Goal: Task Accomplishment & Management: Manage account settings

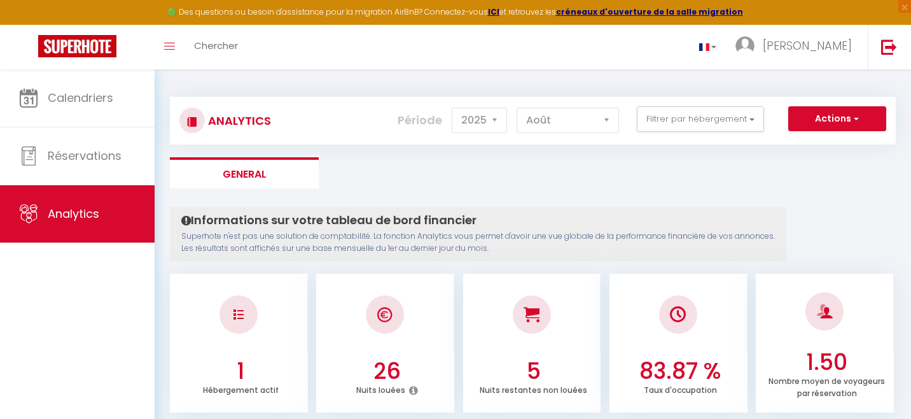
select select "2025"
select select "8"
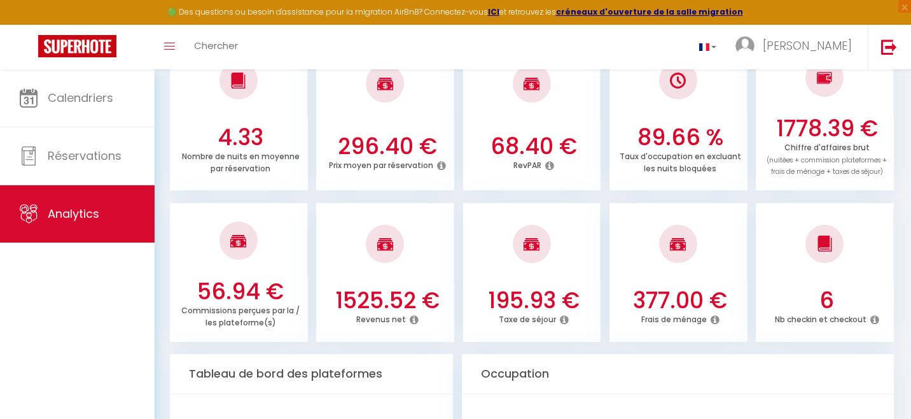
scroll to position [387, 0]
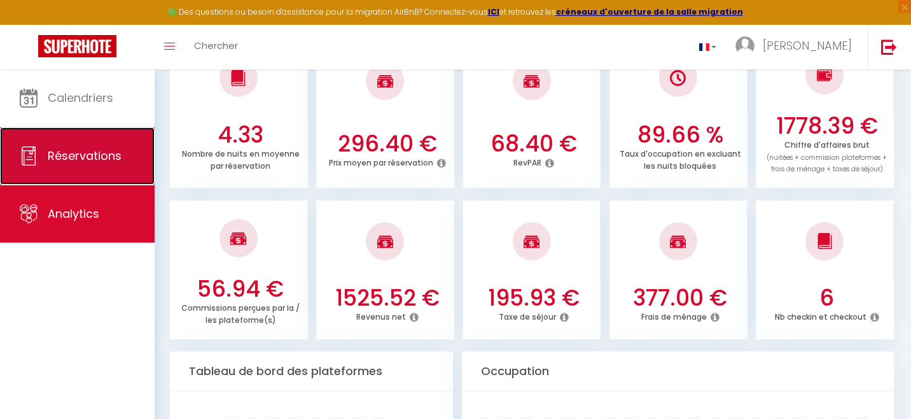
click at [88, 165] on link "Réservations" at bounding box center [77, 155] width 155 height 57
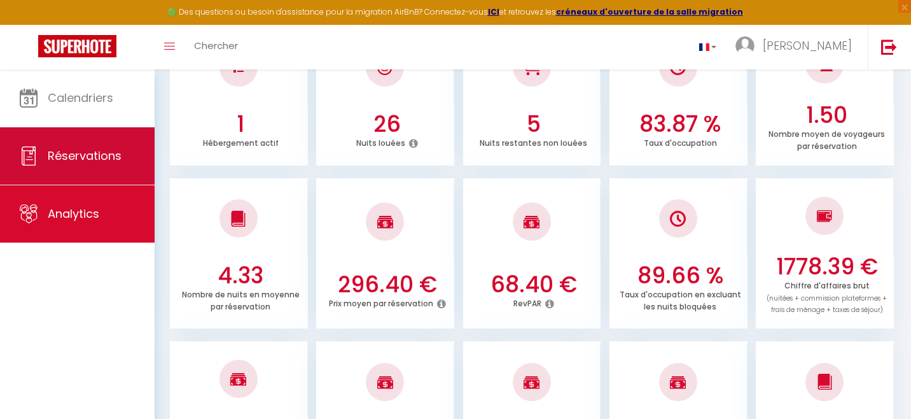
select select "not_cancelled"
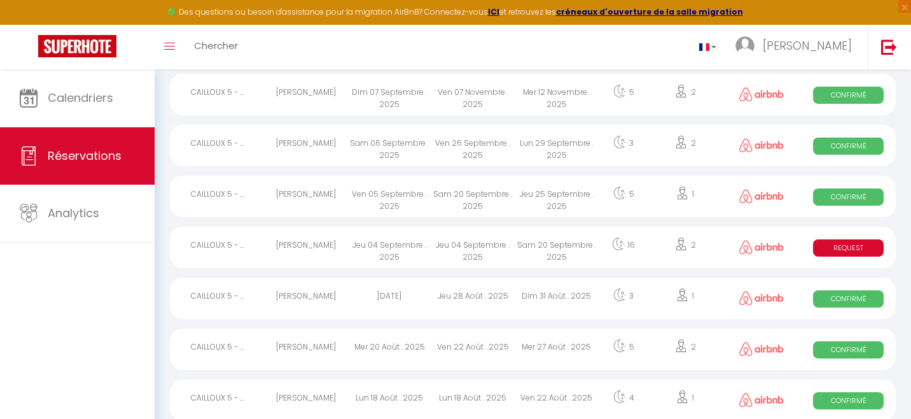
scroll to position [130, 0]
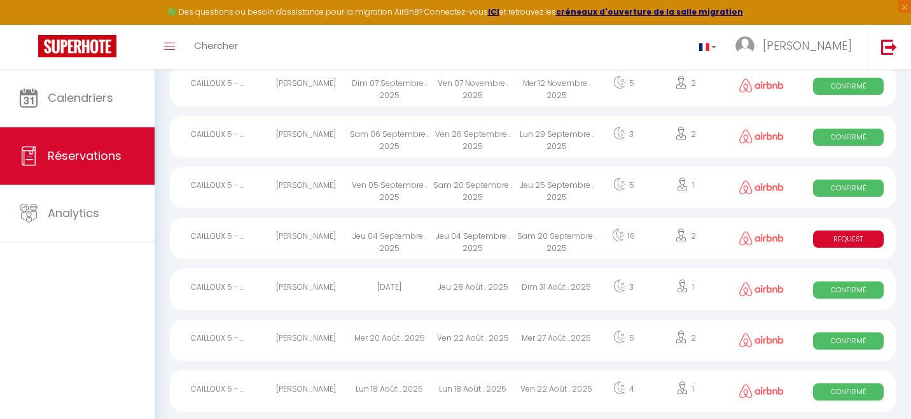
click at [464, 140] on div "Ven 26 Septembre . 2025" at bounding box center [472, 136] width 83 height 41
select select "OK"
select select "0"
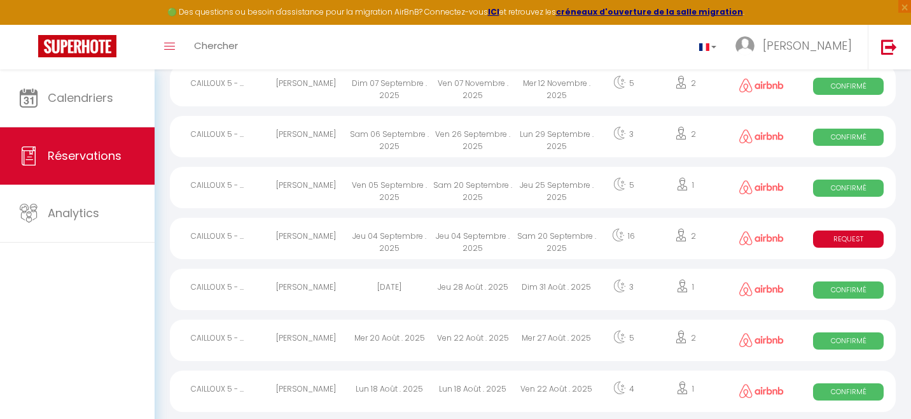
select select "1"
select select
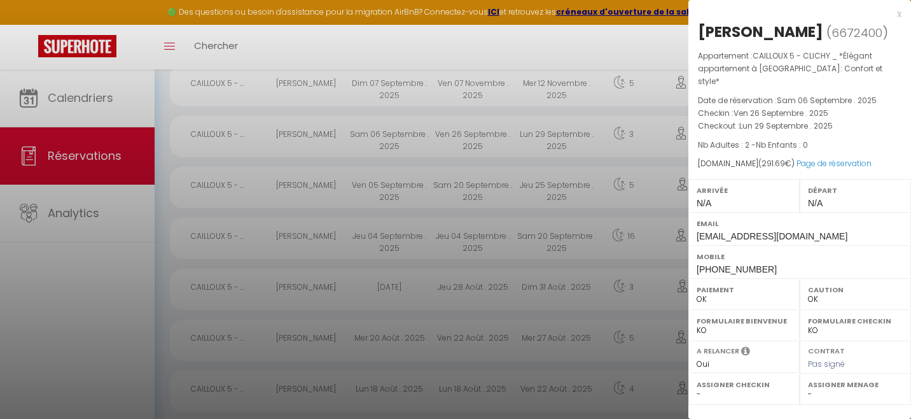
click at [459, 84] on div at bounding box center [455, 209] width 911 height 419
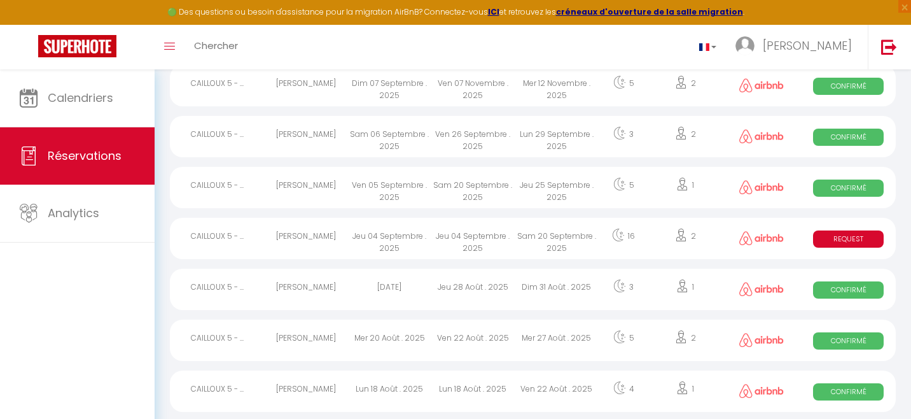
click at [457, 87] on div "Ven 07 Novembre . 2025" at bounding box center [472, 85] width 83 height 41
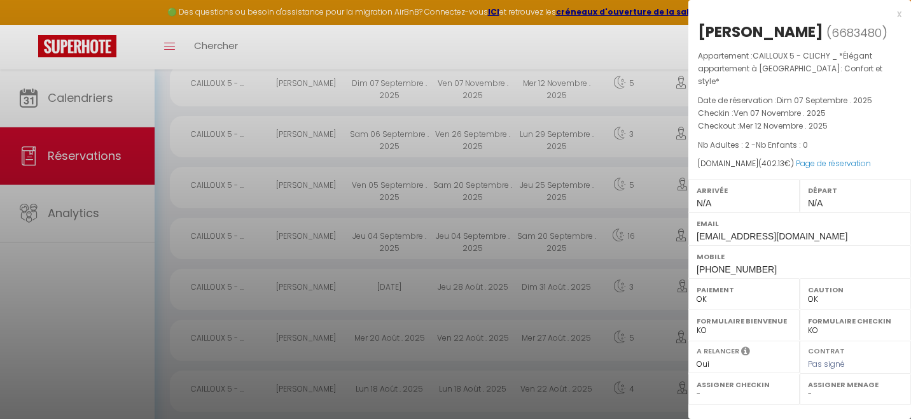
click at [478, 190] on div at bounding box center [455, 209] width 911 height 419
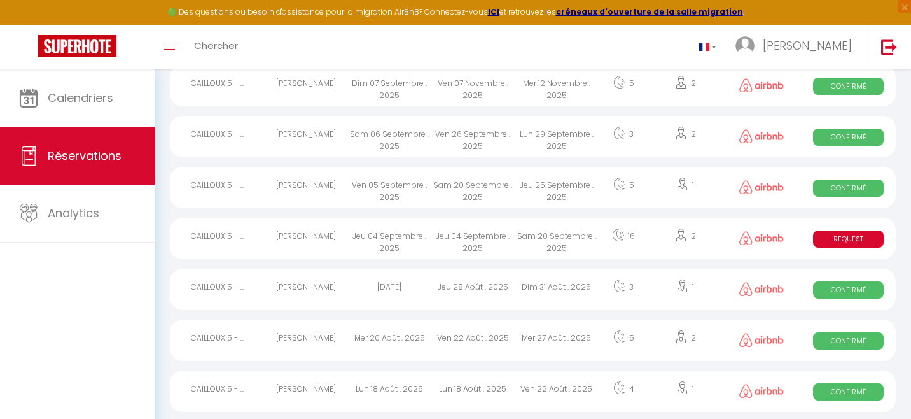
click at [477, 238] on div "Jeu 04 Septembre . 2025" at bounding box center [472, 238] width 83 height 41
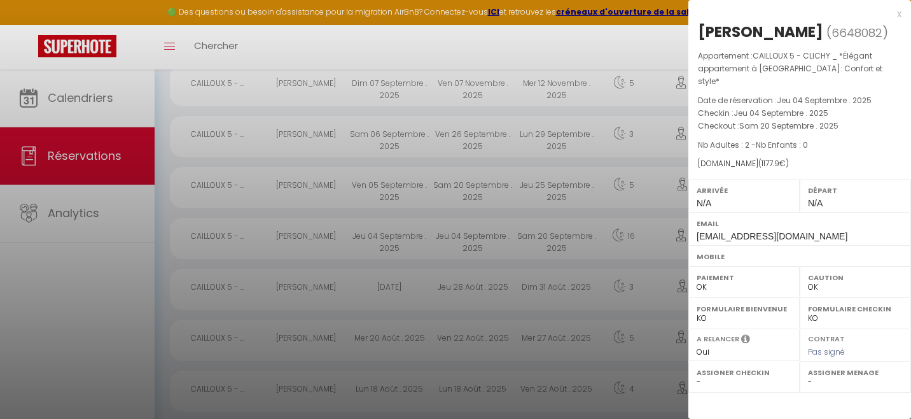
click at [477, 238] on div at bounding box center [455, 209] width 911 height 419
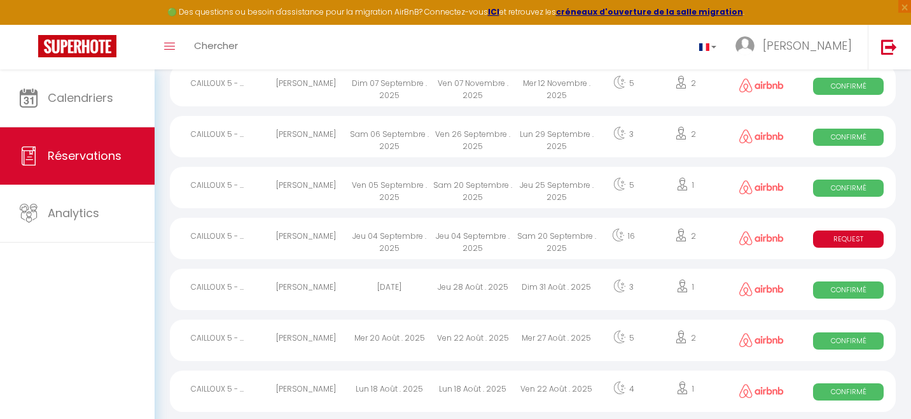
click at [477, 249] on div "Jeu 04 Septembre . 2025" at bounding box center [472, 238] width 83 height 41
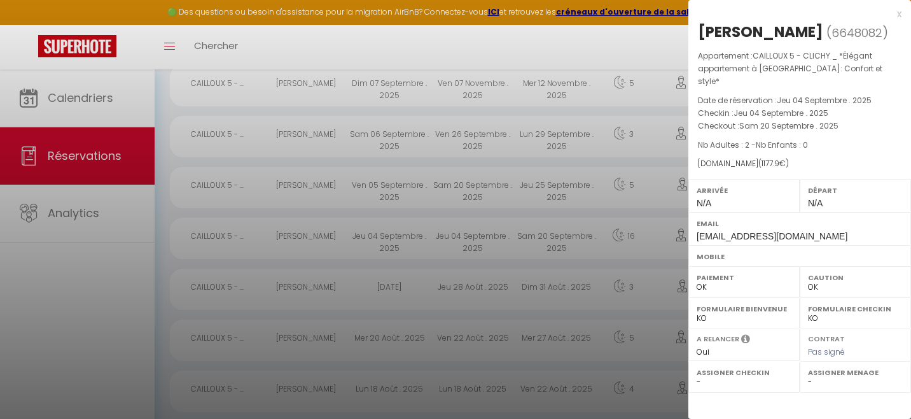
click at [477, 245] on div at bounding box center [455, 209] width 911 height 419
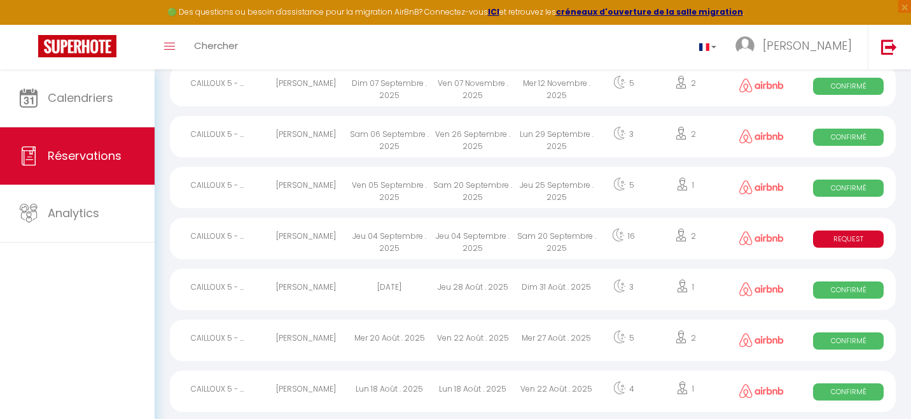
click at [482, 241] on div "Jeu 04 Septembre . 2025" at bounding box center [472, 238] width 83 height 41
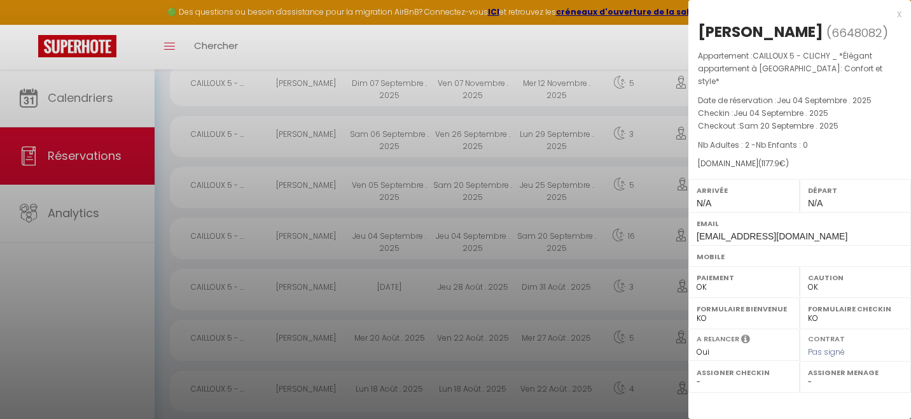
click at [111, 156] on div at bounding box center [455, 209] width 911 height 419
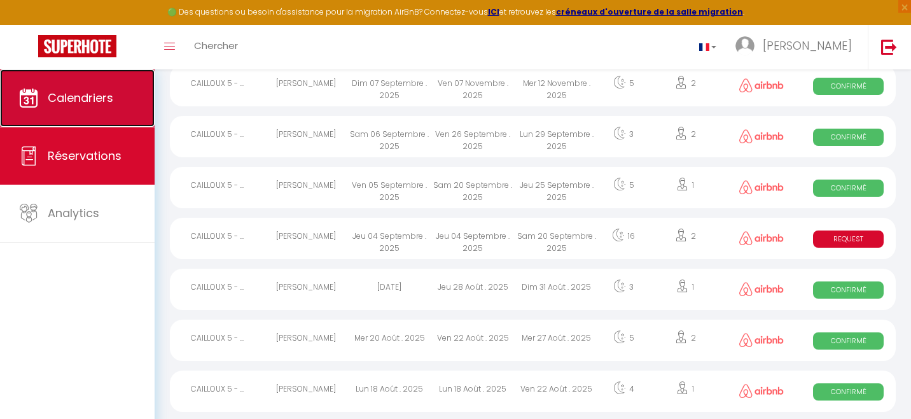
click at [110, 94] on span "Calendriers" at bounding box center [81, 98] width 66 height 16
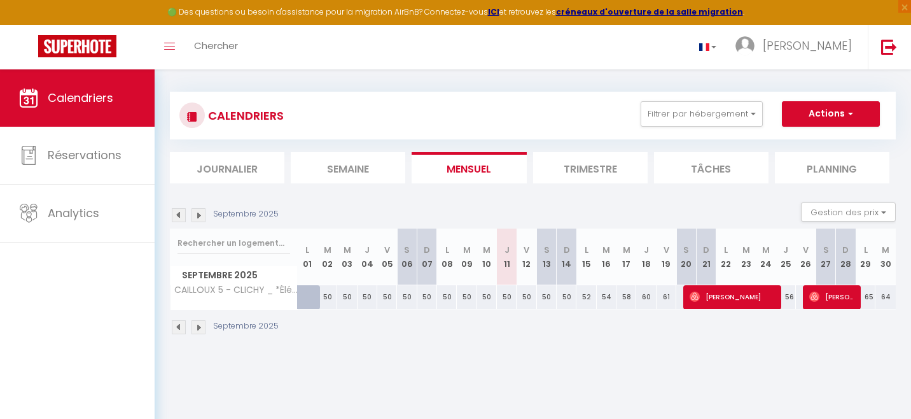
scroll to position [8, 0]
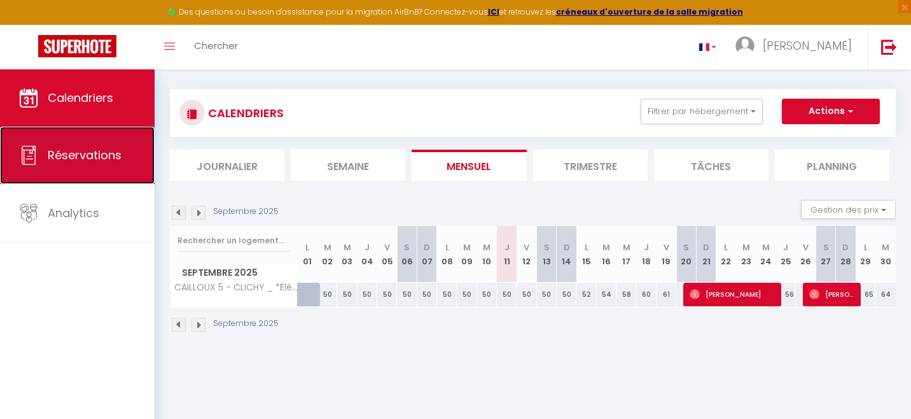
click at [120, 169] on link "Réservations" at bounding box center [77, 155] width 155 height 57
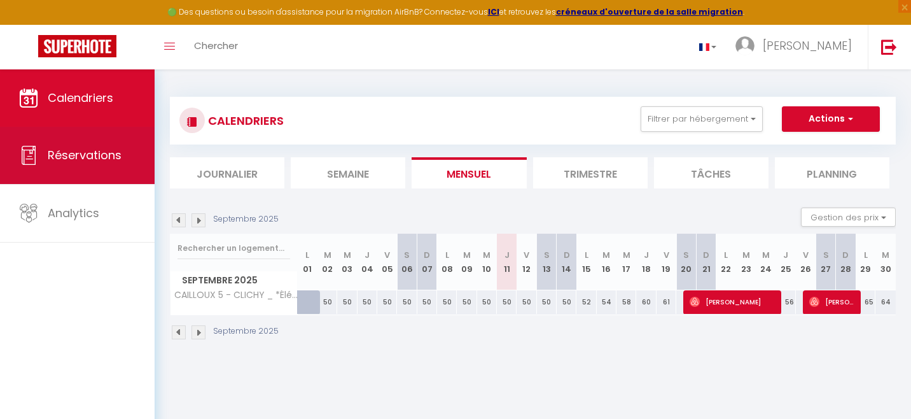
select select "not_cancelled"
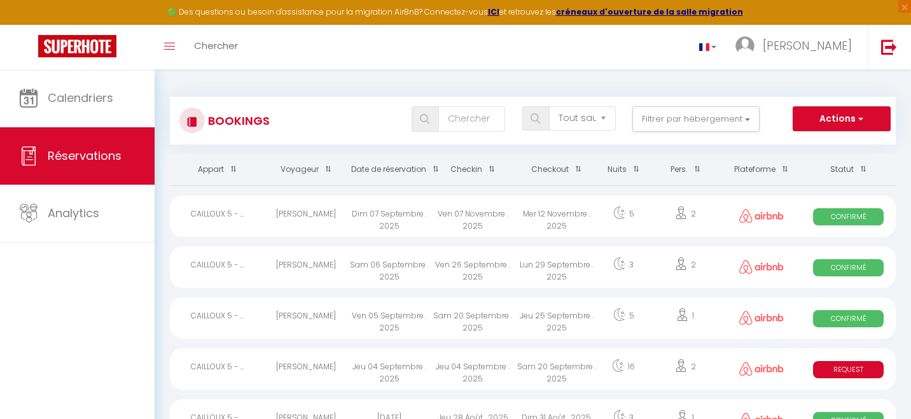
click at [467, 377] on div "Jeu 04 Septembre . 2025" at bounding box center [472, 368] width 83 height 41
select select "OK"
select select "0"
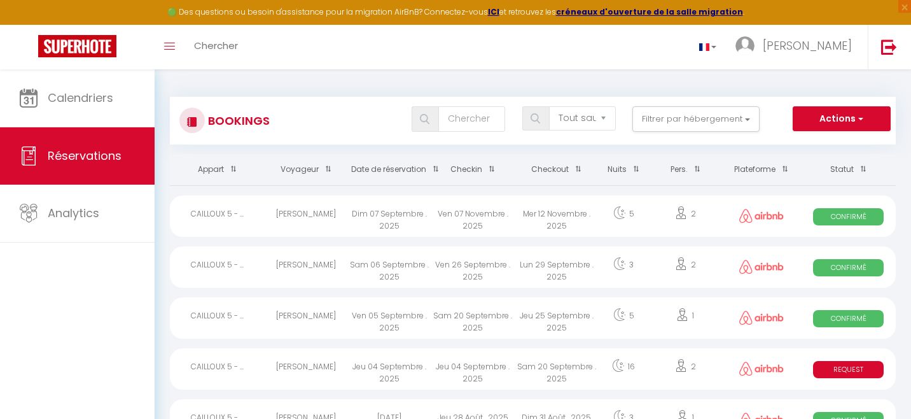
select select "1"
select select
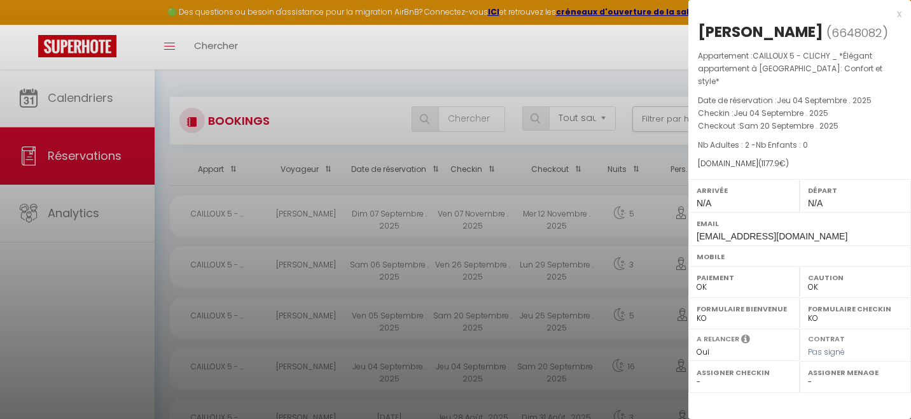
click at [467, 377] on div at bounding box center [455, 209] width 911 height 419
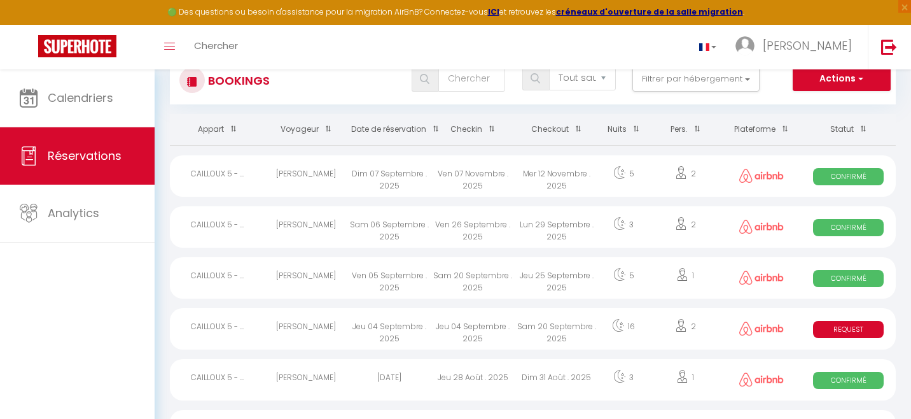
scroll to position [39, 0]
click at [831, 331] on span "Request" at bounding box center [848, 329] width 71 height 17
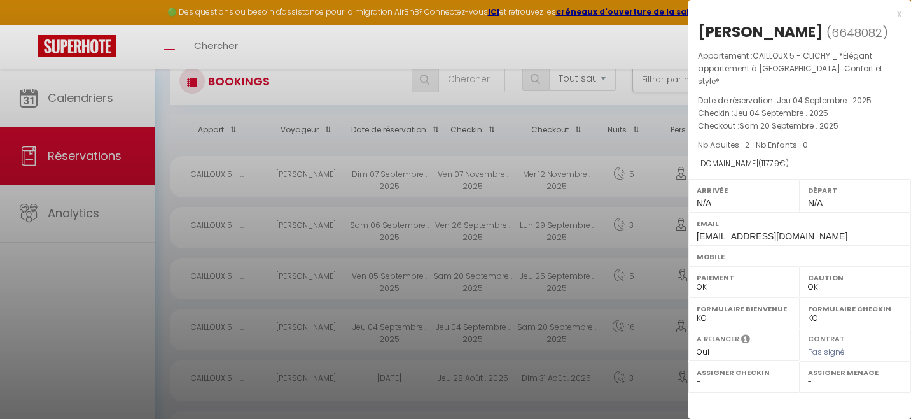
click at [551, 294] on div at bounding box center [455, 209] width 911 height 419
